Goal: Information Seeking & Learning: Check status

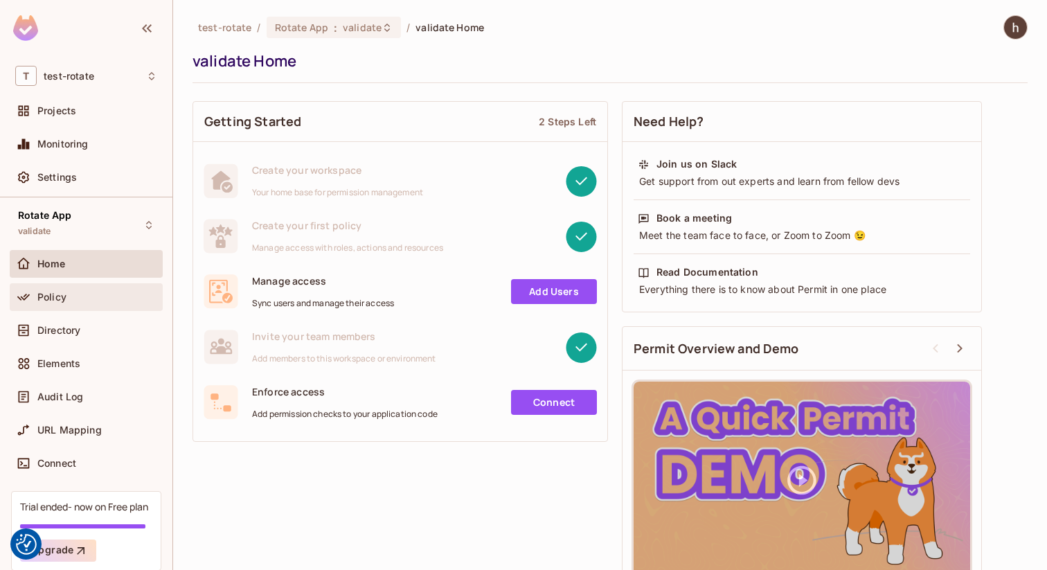
click at [70, 301] on div "Policy" at bounding box center [97, 297] width 120 height 11
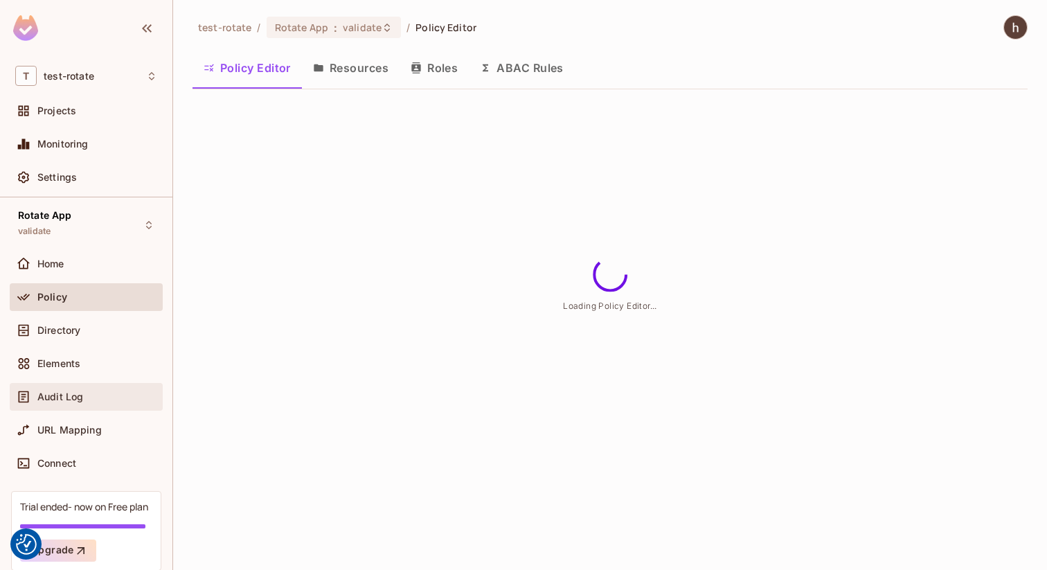
click at [86, 400] on div "Audit Log" at bounding box center [97, 396] width 120 height 11
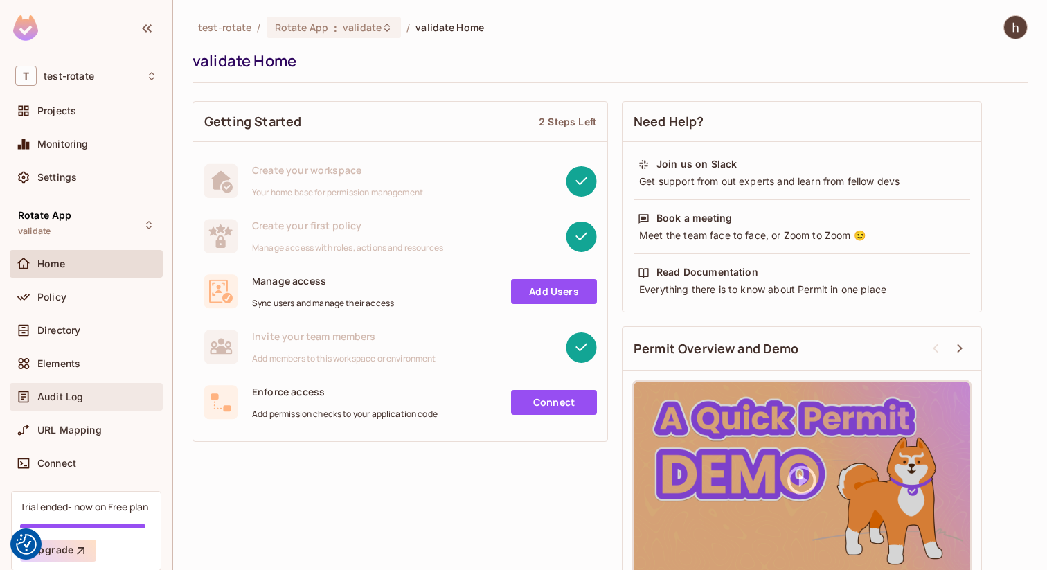
click at [77, 403] on div "Audit Log" at bounding box center [86, 397] width 142 height 17
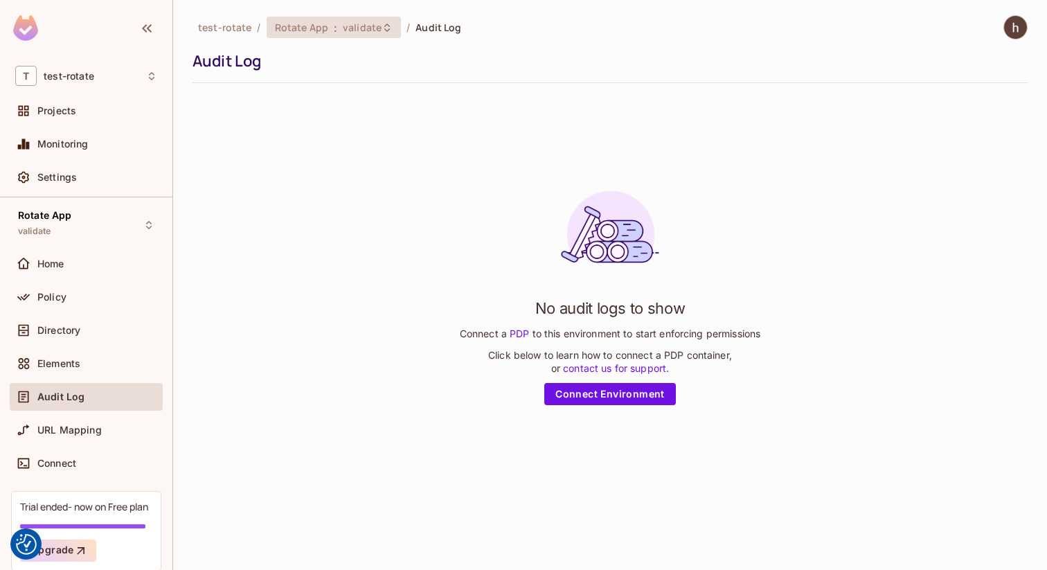
click at [360, 23] on span "validate" at bounding box center [362, 27] width 39 height 13
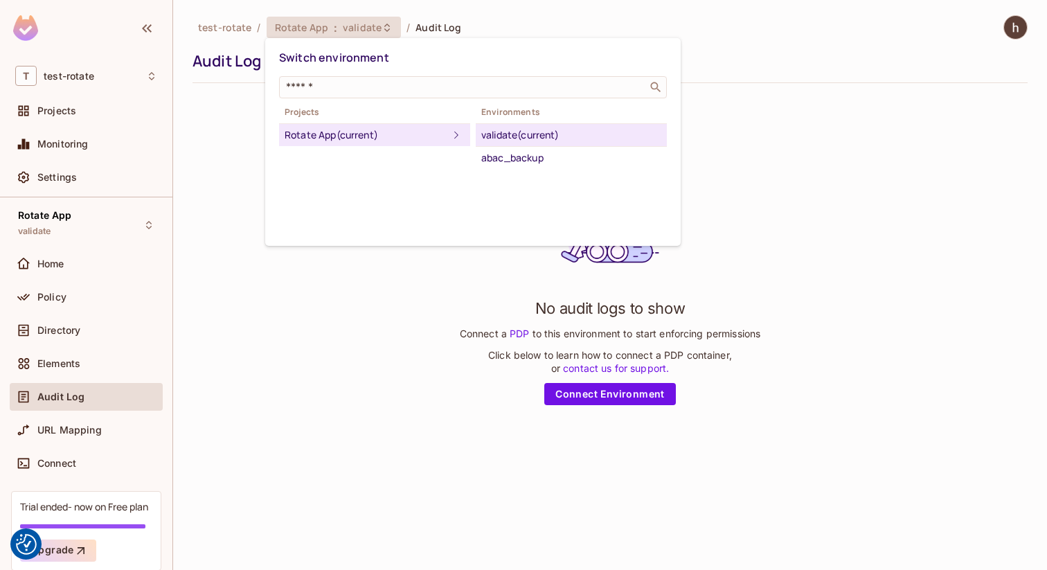
click at [360, 23] on div at bounding box center [523, 285] width 1047 height 570
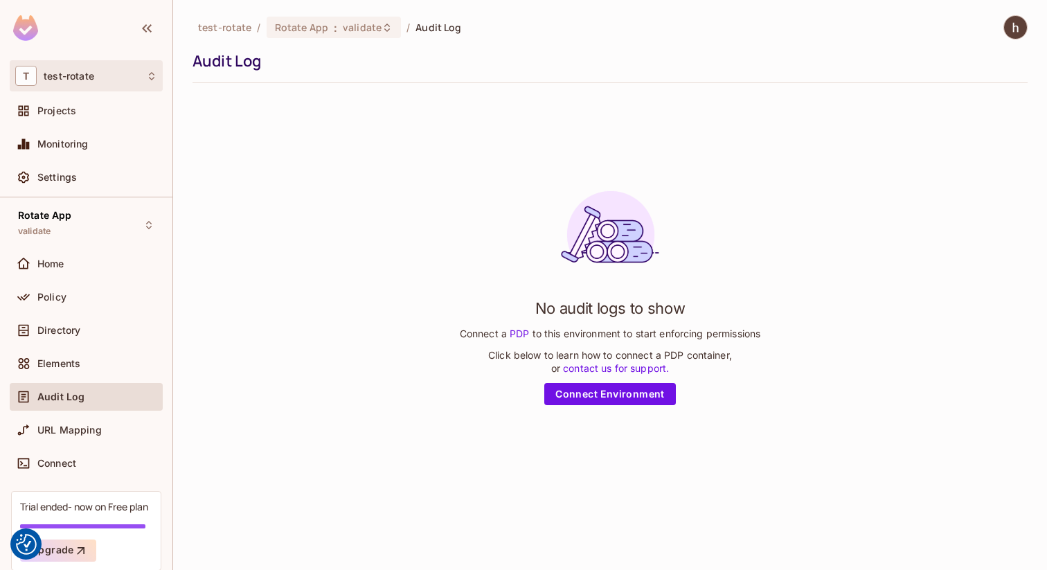
click at [132, 73] on div "T test-rotate" at bounding box center [86, 76] width 142 height 20
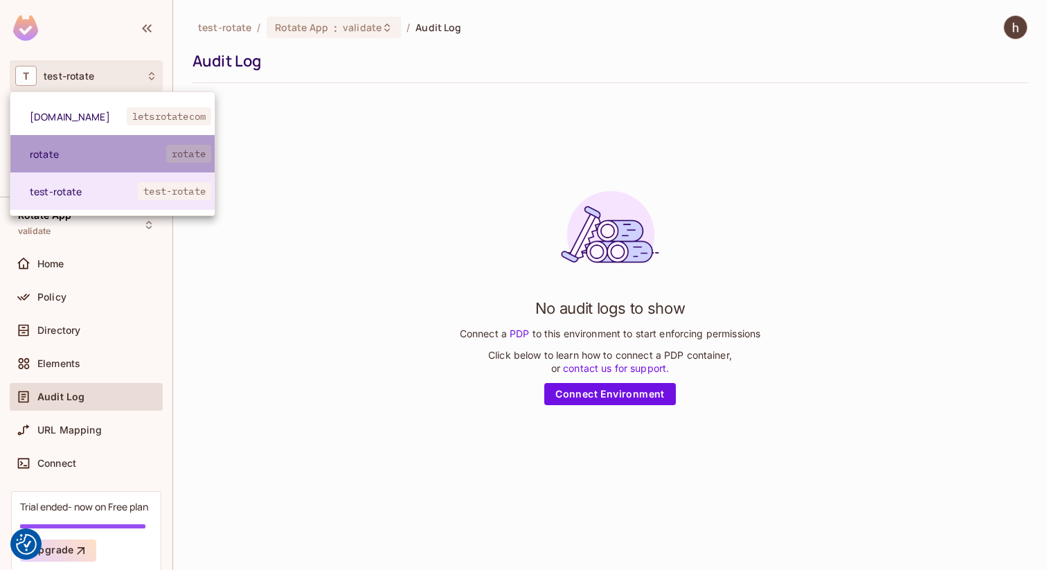
click at [127, 148] on span "rotate" at bounding box center [98, 154] width 136 height 13
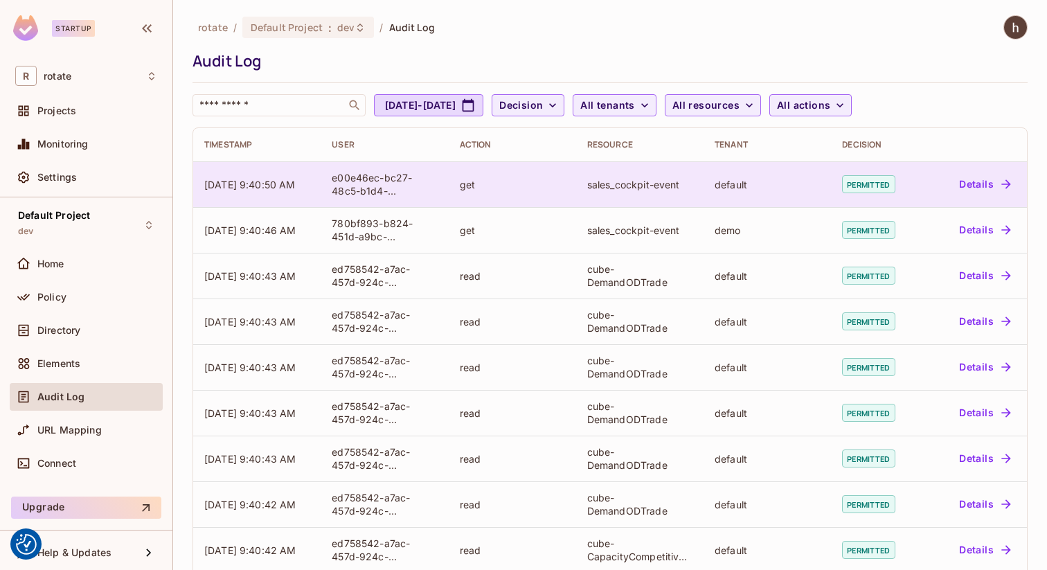
click at [541, 190] on div "get" at bounding box center [512, 184] width 105 height 13
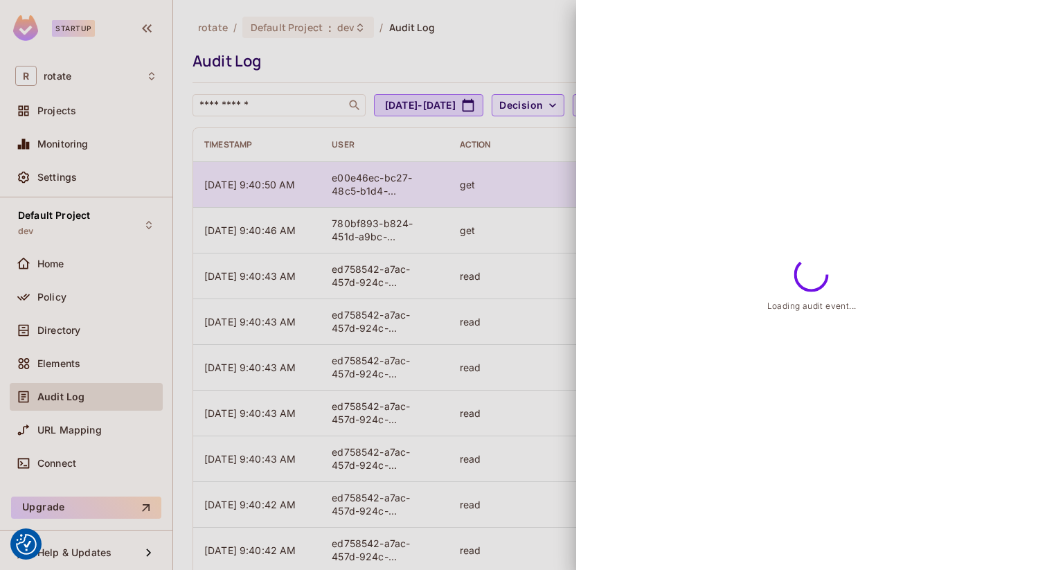
click at [541, 190] on div at bounding box center [523, 285] width 1047 height 570
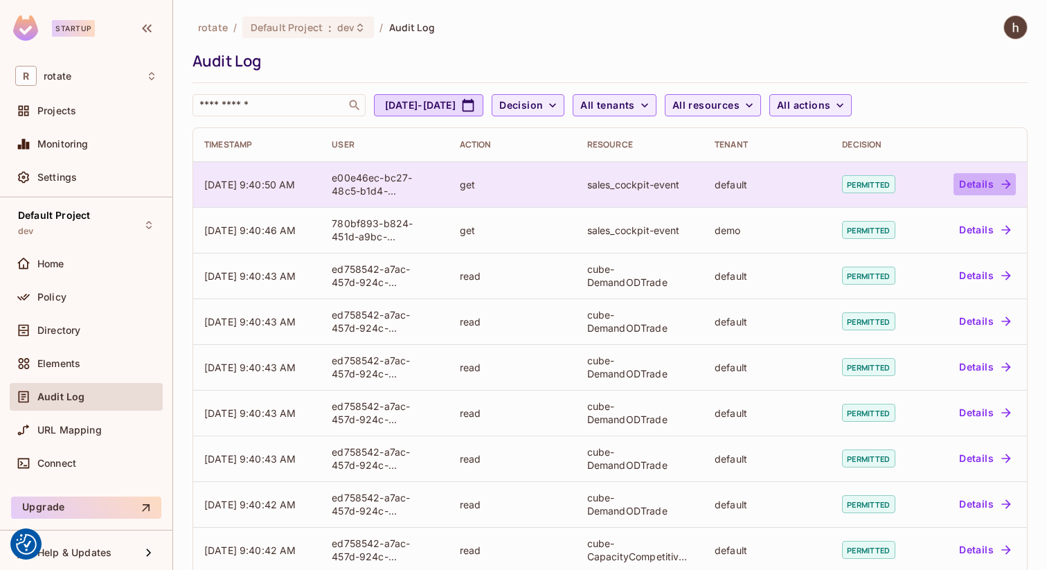
click at [977, 185] on button "Details" at bounding box center [985, 184] width 62 height 22
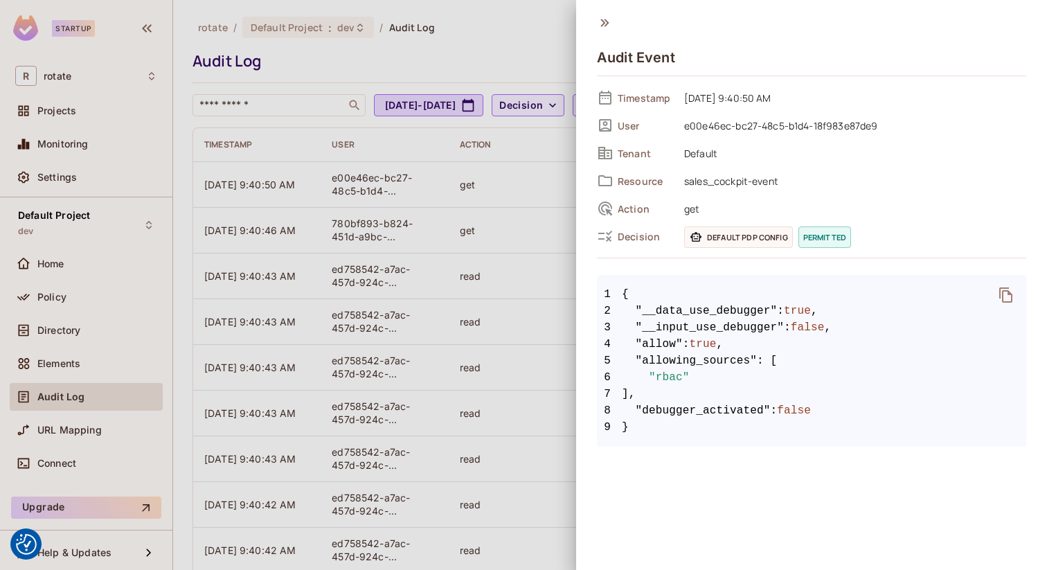
click at [497, 206] on div at bounding box center [523, 285] width 1047 height 570
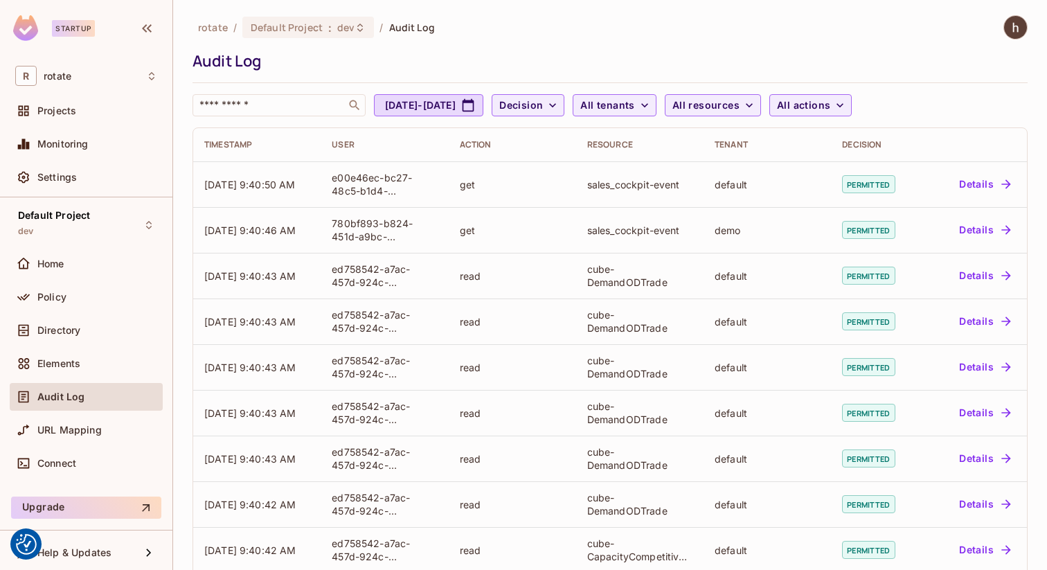
click at [497, 235] on div "get" at bounding box center [512, 230] width 105 height 13
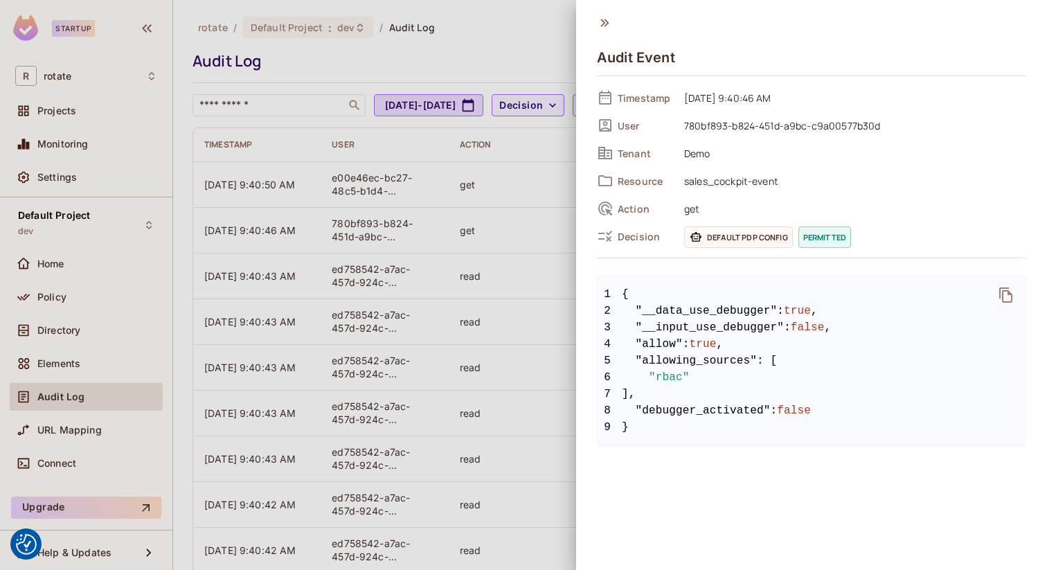
click at [490, 281] on div at bounding box center [523, 285] width 1047 height 570
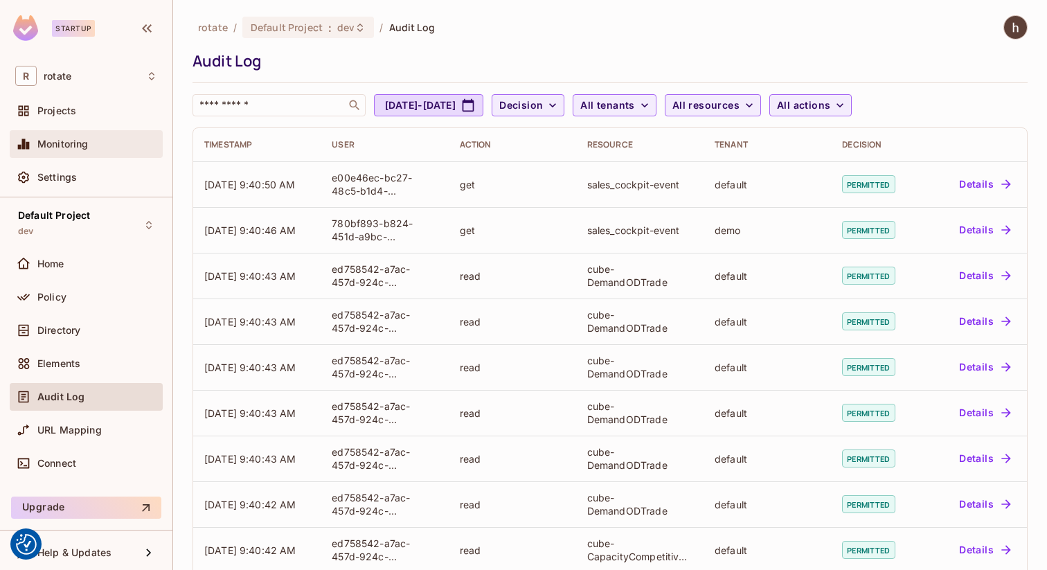
click at [94, 153] on div "Monitoring" at bounding box center [86, 144] width 153 height 28
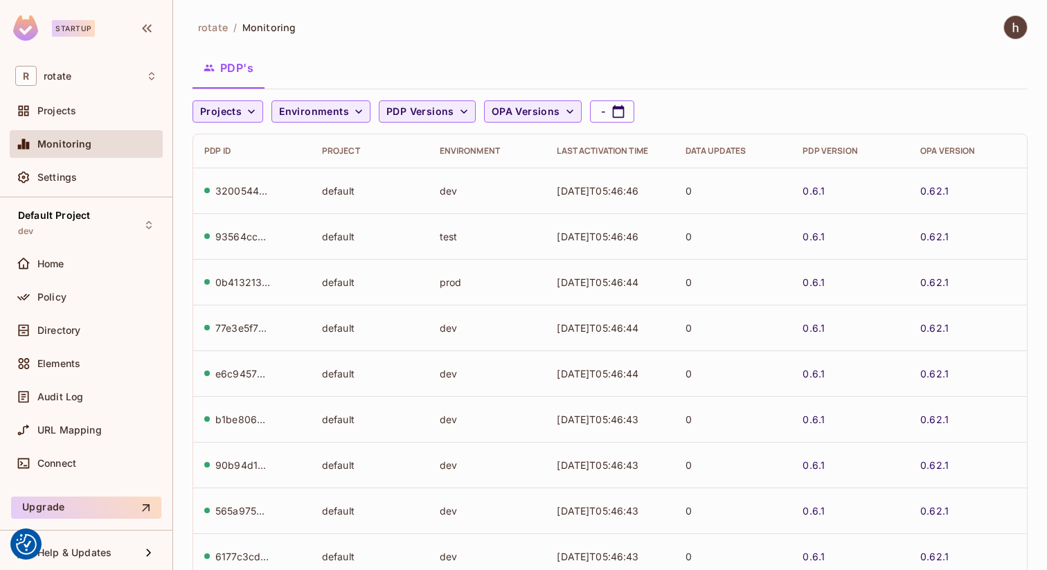
click at [377, 182] on td "default" at bounding box center [370, 191] width 118 height 46
